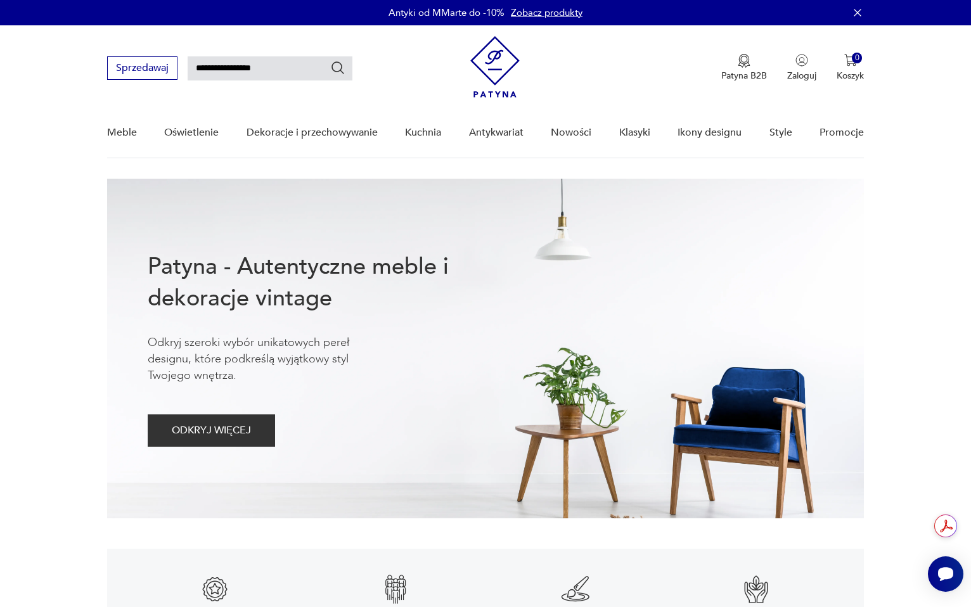
type input "**********"
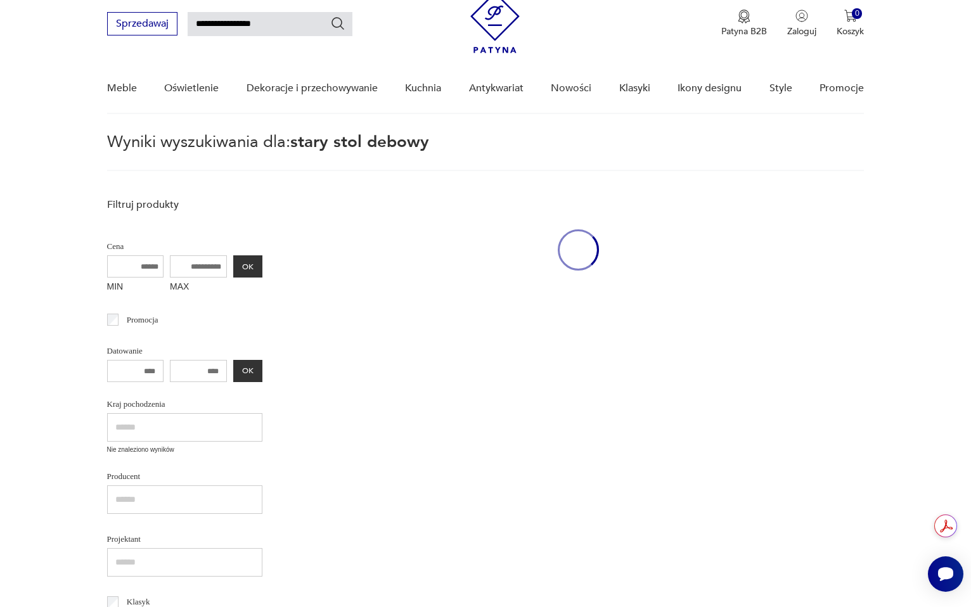
scroll to position [45, 0]
click at [258, 21] on input "**********" at bounding box center [270, 23] width 165 height 24
click at [259, 21] on input "**********" at bounding box center [270, 23] width 165 height 24
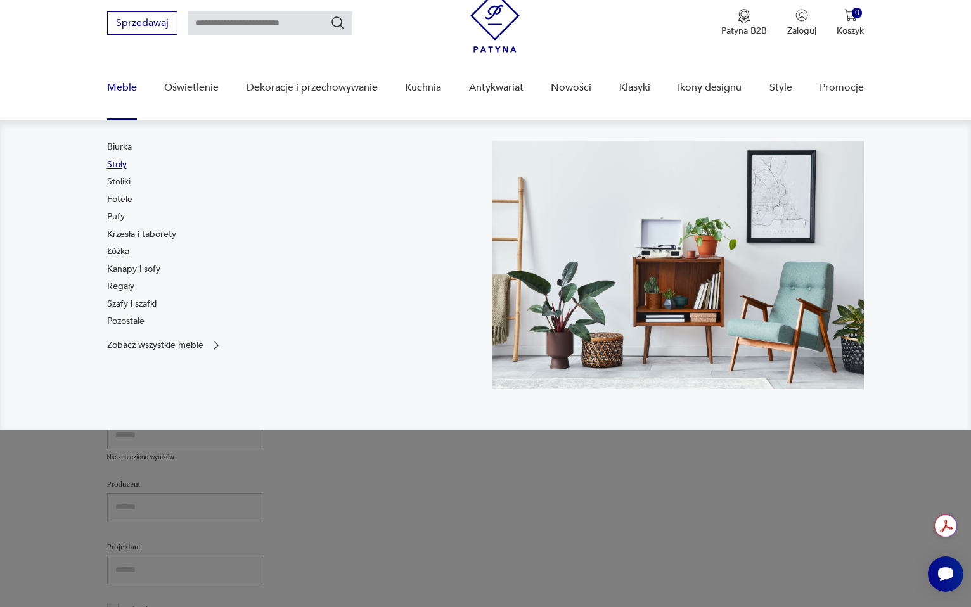
click at [117, 163] on link "Stoły" at bounding box center [117, 164] width 20 height 13
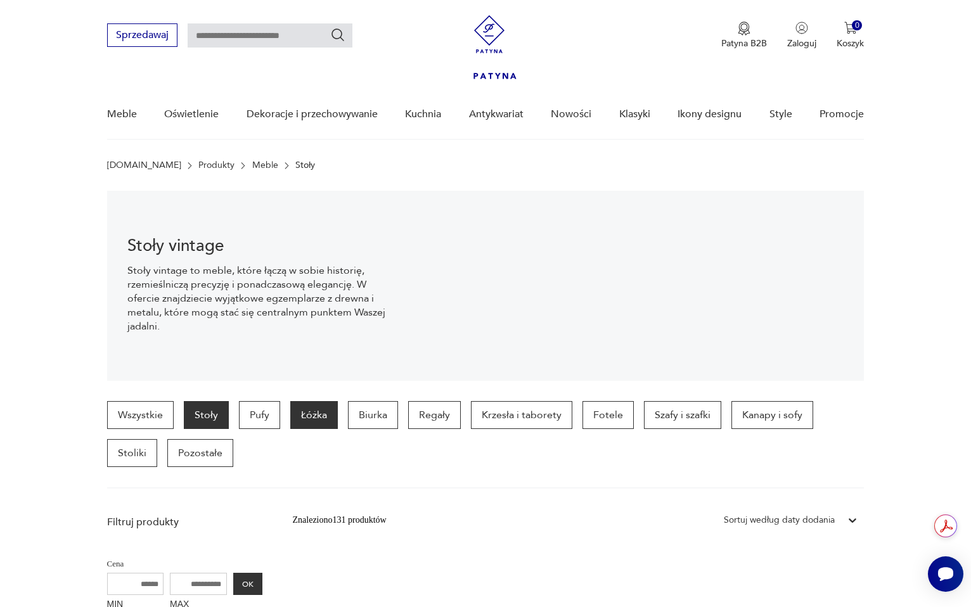
scroll to position [454, 0]
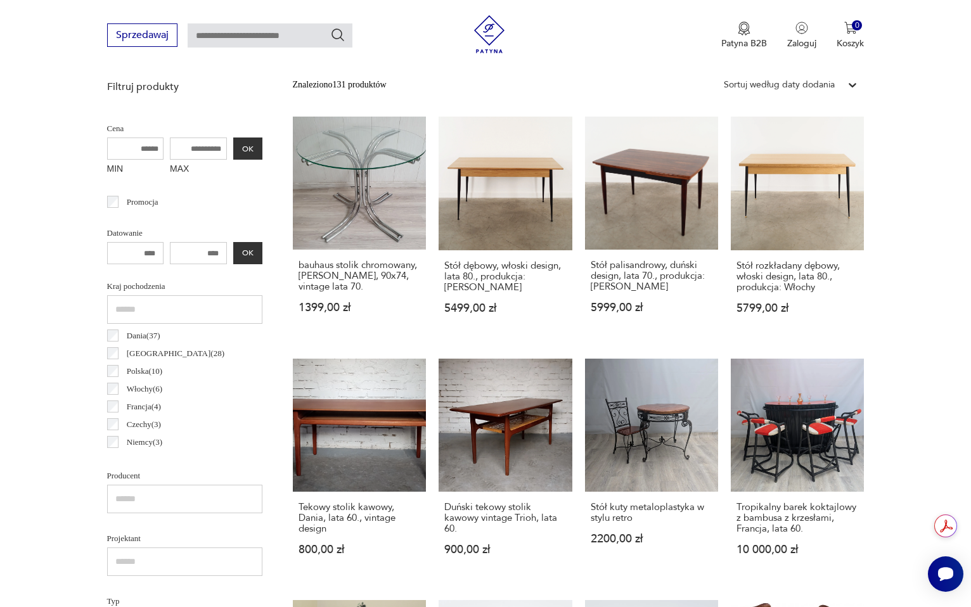
click at [791, 91] on div "Sortuj według daty dodania" at bounding box center [779, 85] width 111 height 14
click at [789, 171] on div "Sortuj według ceny (od największej)" at bounding box center [791, 171] width 146 height 28
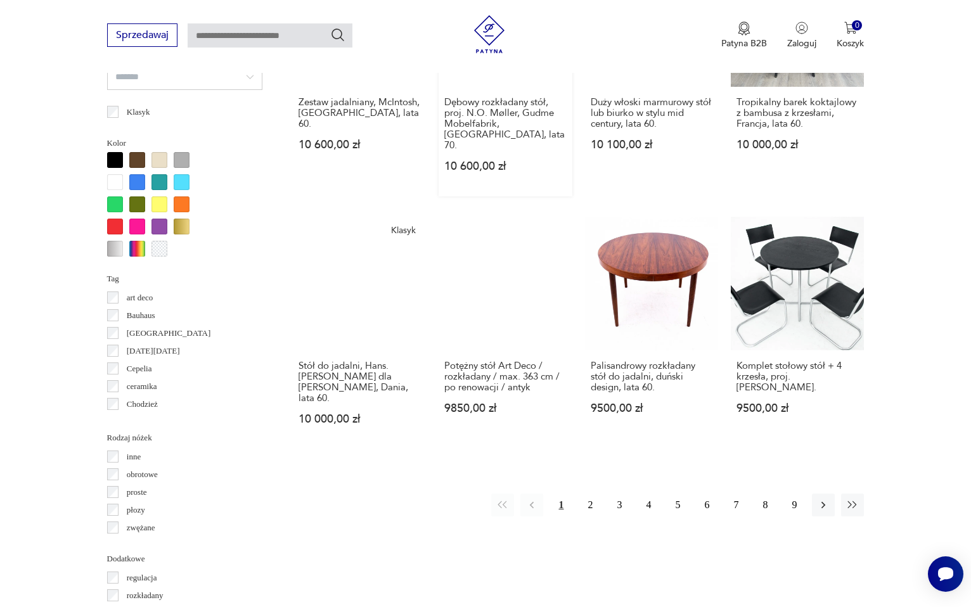
scroll to position [1136, 0]
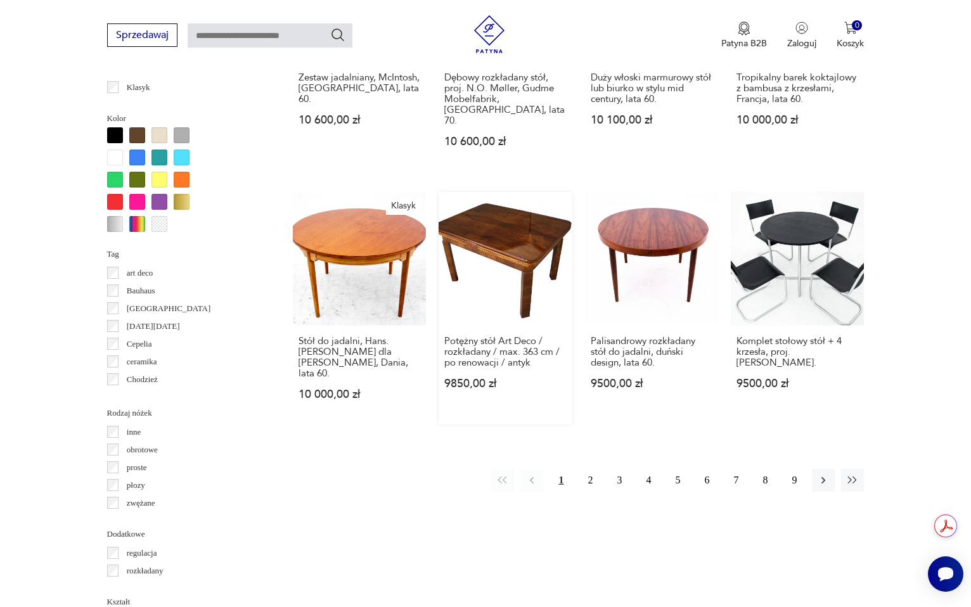
click at [532, 246] on link "Potężny stół Art Deco / rozkładany / max. 363 cm / po renowacji / antyk 9850,00…" at bounding box center [506, 308] width 134 height 232
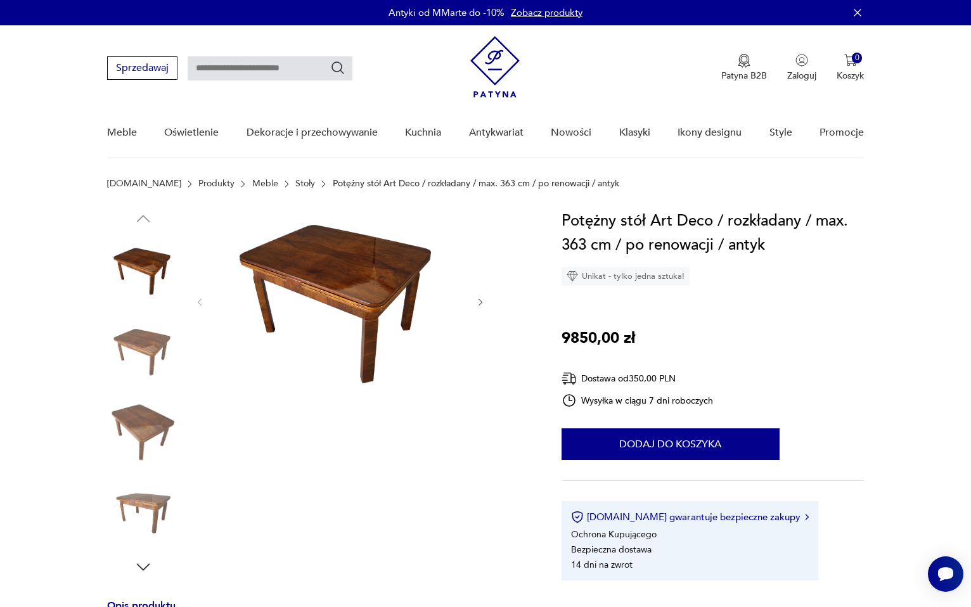
click at [140, 344] on img at bounding box center [143, 352] width 72 height 72
click at [133, 416] on img at bounding box center [143, 432] width 72 height 72
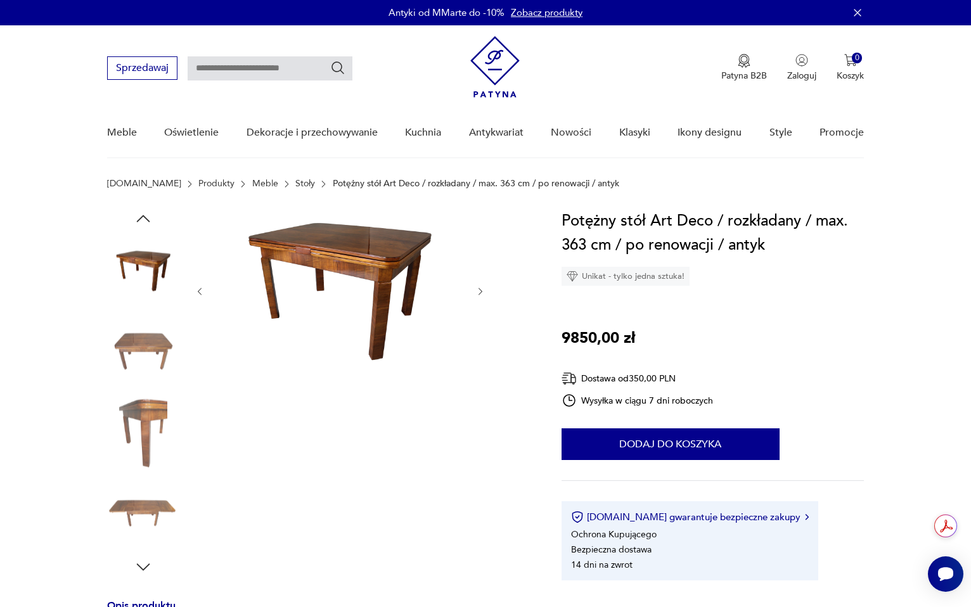
click at [145, 452] on img at bounding box center [143, 432] width 72 height 72
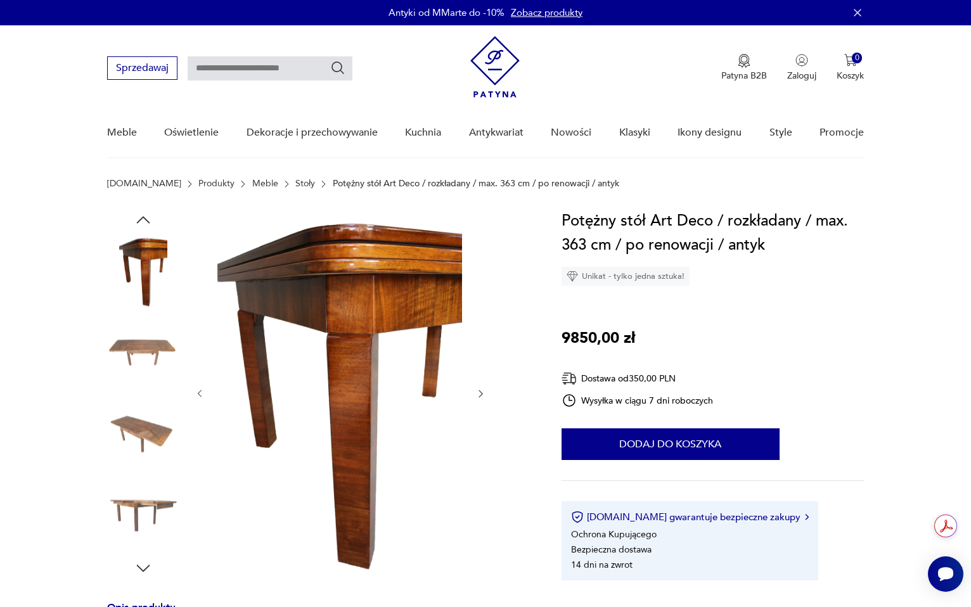
click at [150, 501] on img at bounding box center [143, 514] width 72 height 72
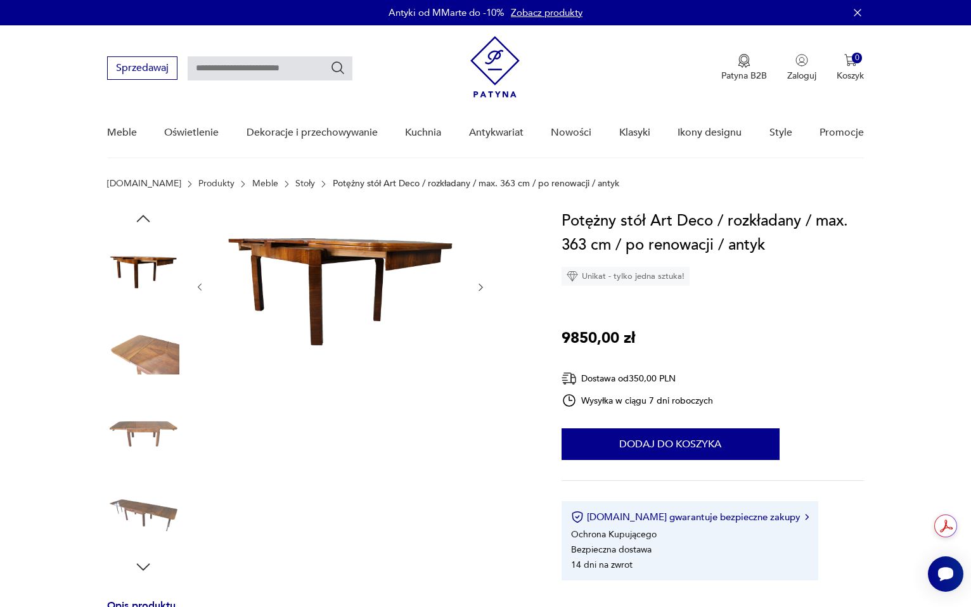
click at [150, 505] on img at bounding box center [143, 513] width 72 height 72
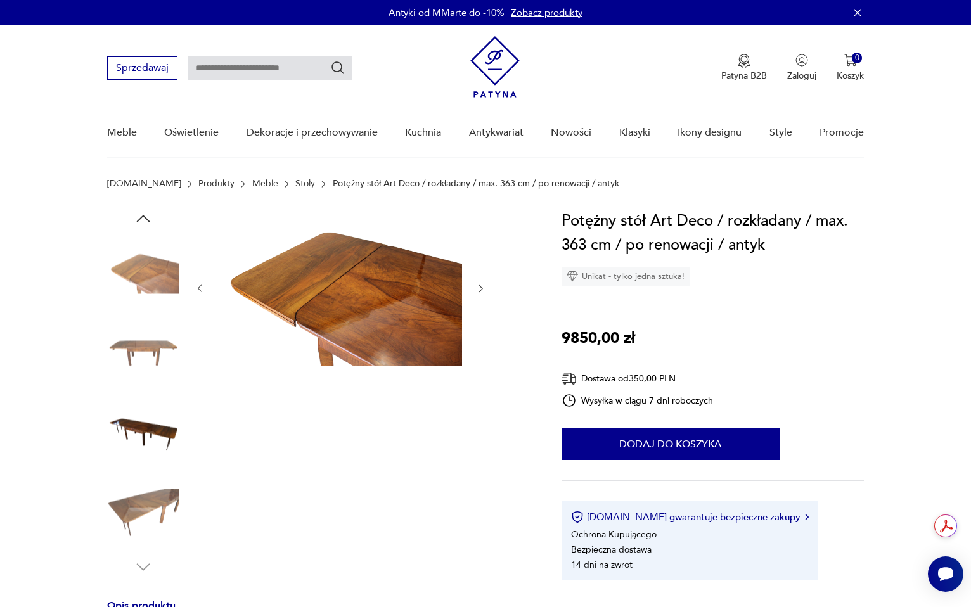
click at [148, 526] on img at bounding box center [143, 513] width 72 height 72
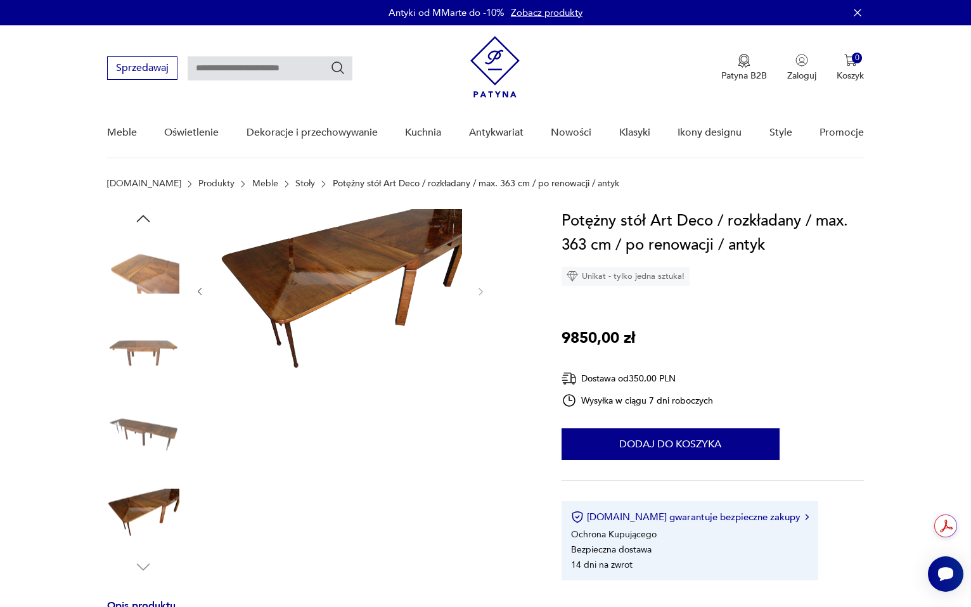
click at [150, 423] on img at bounding box center [143, 432] width 72 height 72
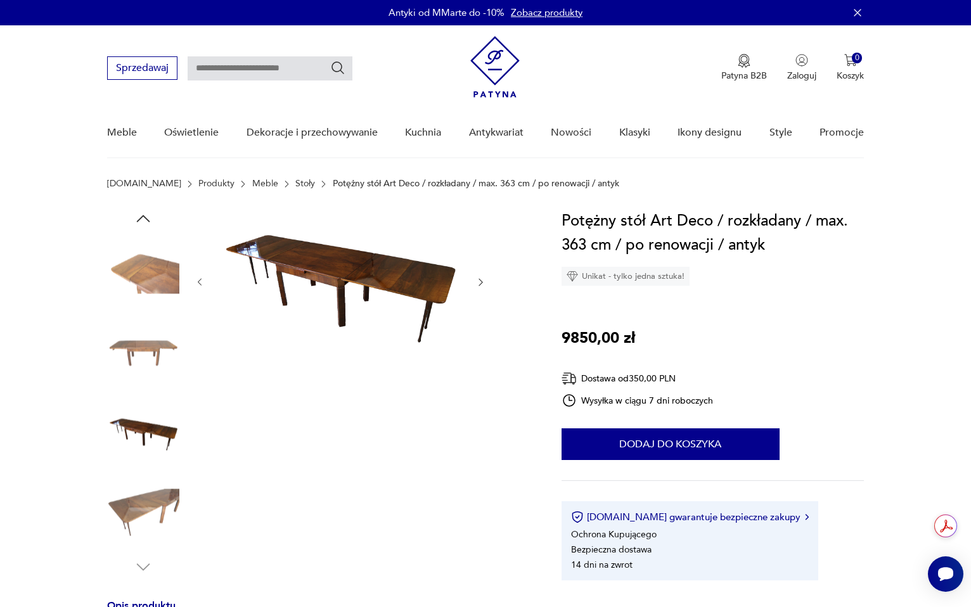
click at [152, 371] on img at bounding box center [143, 352] width 72 height 72
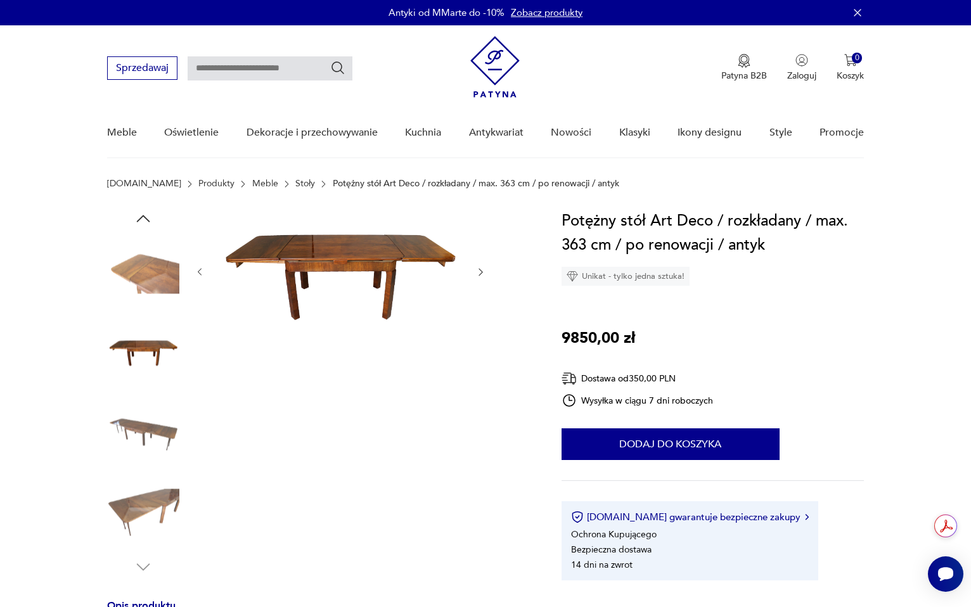
click at [146, 319] on img at bounding box center [143, 352] width 72 height 72
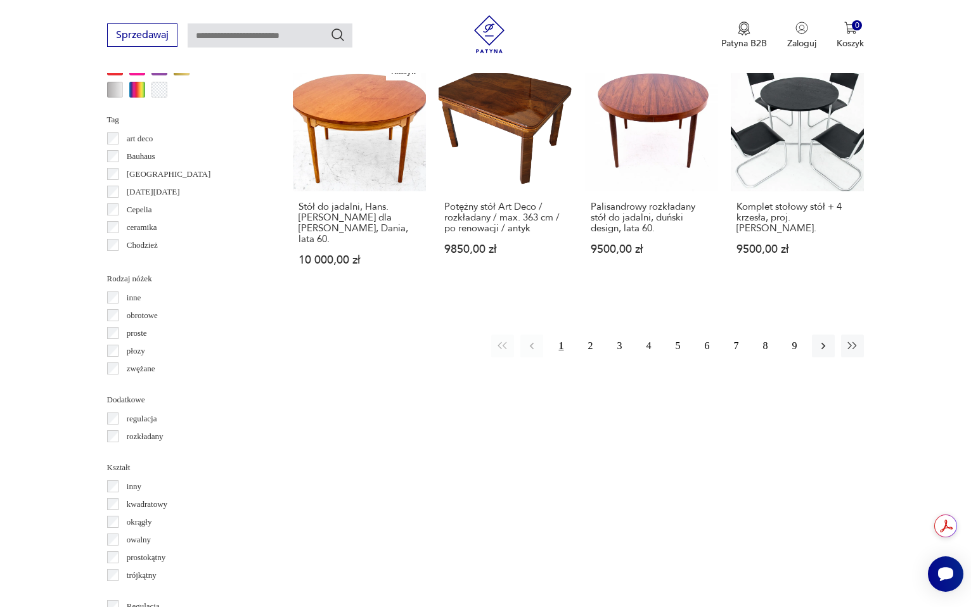
scroll to position [1273, 0]
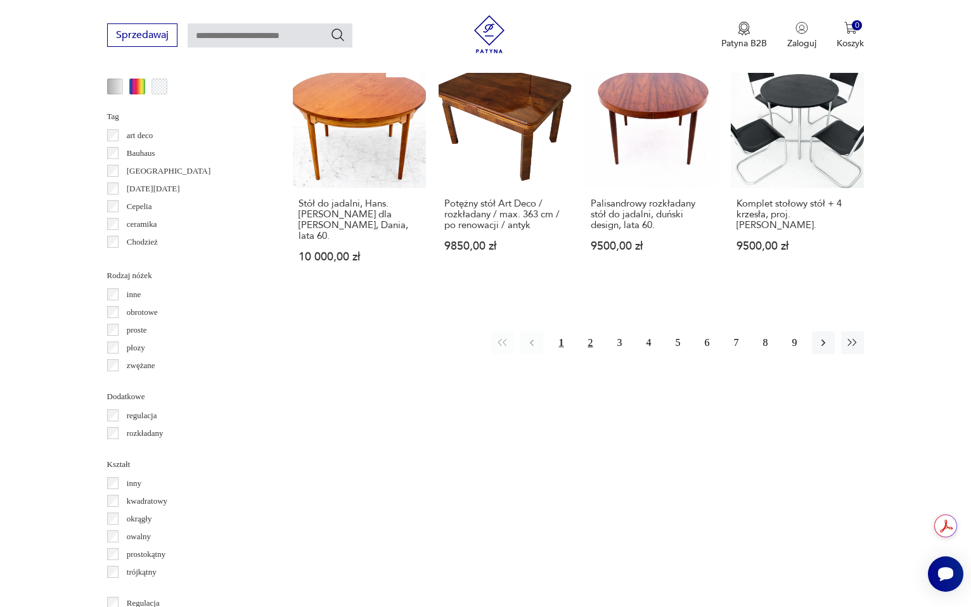
click at [593, 332] on button "2" at bounding box center [590, 343] width 23 height 23
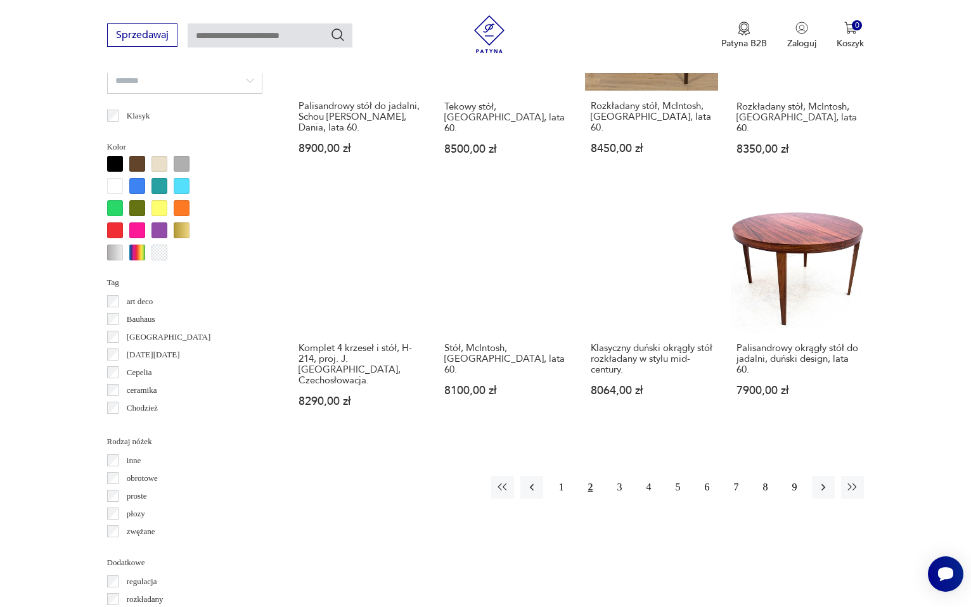
scroll to position [1108, 0]
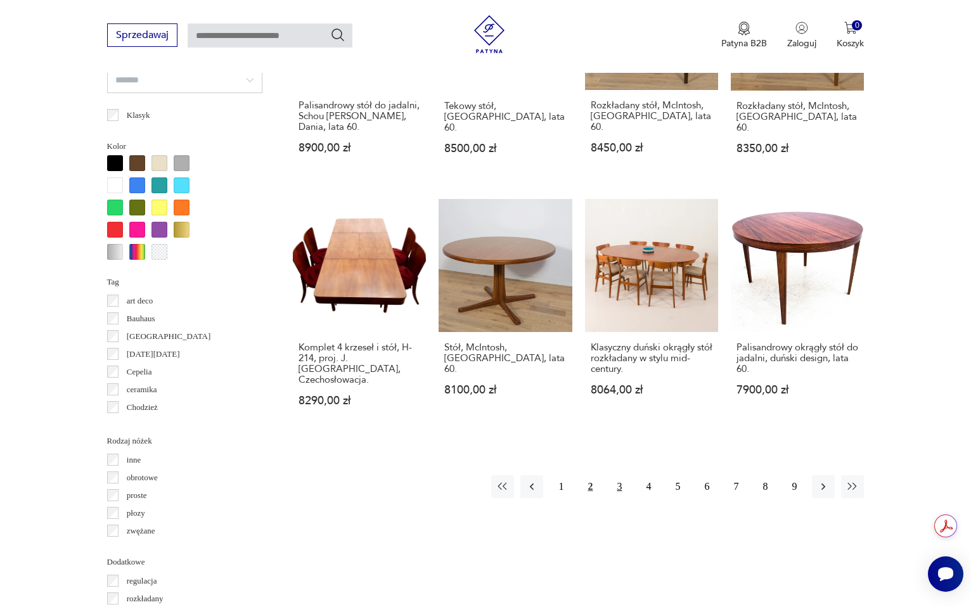
click at [620, 475] on button "3" at bounding box center [619, 486] width 23 height 23
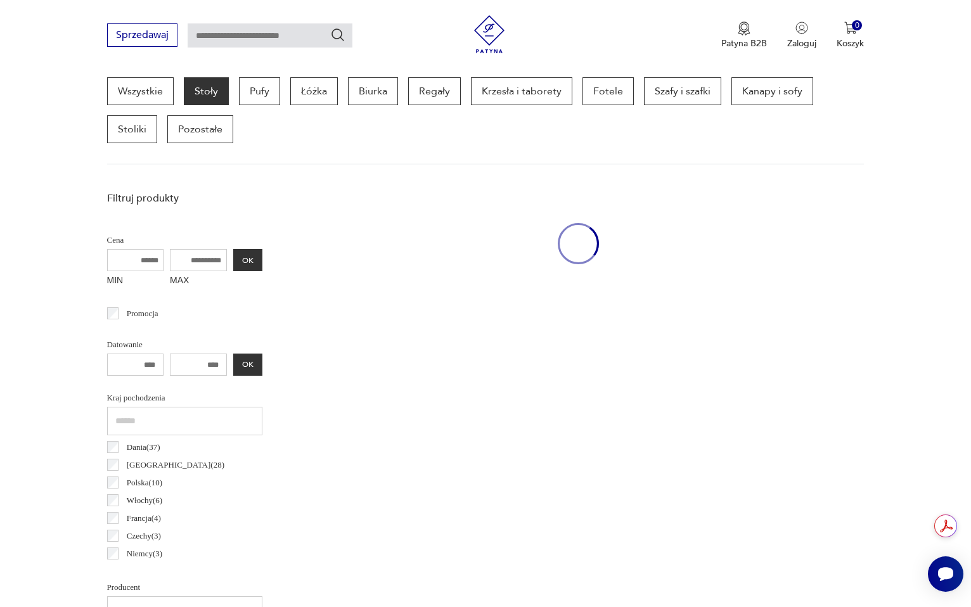
scroll to position [337, 0]
